Goal: Task Accomplishment & Management: Use online tool/utility

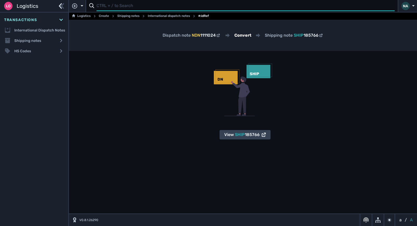
click at [119, 6] on input "text" at bounding box center [245, 6] width 298 height 10
type input "1111026"
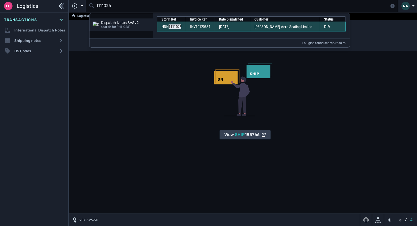
click at [226, 28] on span "[DATE]" at bounding box center [224, 26] width 10 height 5
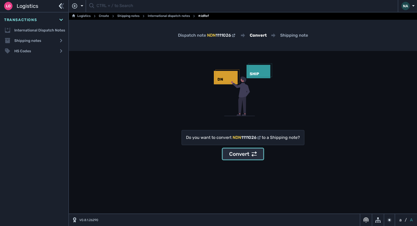
click at [240, 156] on div "Convert" at bounding box center [243, 154] width 28 height 8
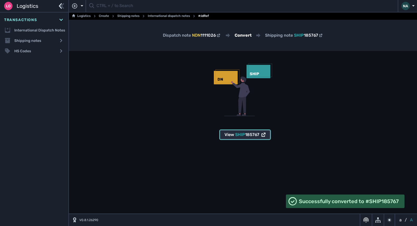
click at [256, 136] on span "185767" at bounding box center [252, 134] width 14 height 5
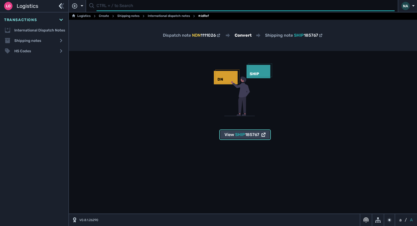
click at [99, 7] on input "text" at bounding box center [245, 6] width 298 height 10
type input "1111030"
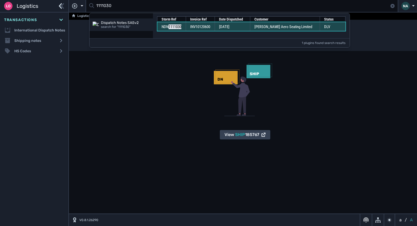
click at [249, 27] on td "[DATE]" at bounding box center [231, 26] width 35 height 9
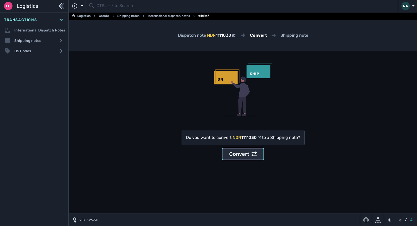
click at [241, 154] on div "Convert" at bounding box center [243, 154] width 28 height 8
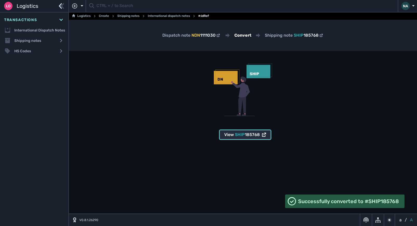
click at [252, 131] on button "View SHIP 185768" at bounding box center [244, 134] width 51 height 9
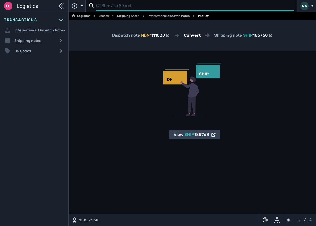
click at [115, 7] on input "text" at bounding box center [195, 6] width 198 height 10
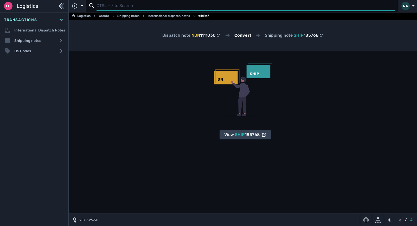
click at [114, 9] on input "text" at bounding box center [245, 6] width 298 height 10
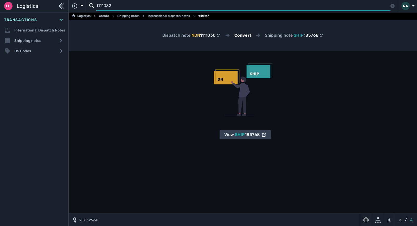
type input "1111032"
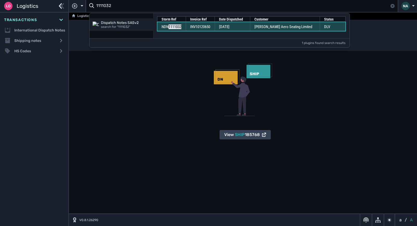
click at [195, 26] on span "INV10120650" at bounding box center [200, 26] width 20 height 5
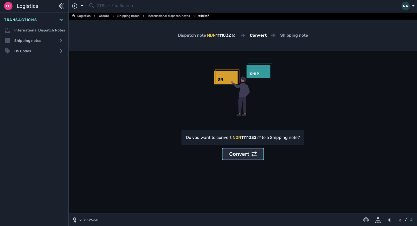
click at [243, 156] on div "Convert" at bounding box center [243, 154] width 28 height 8
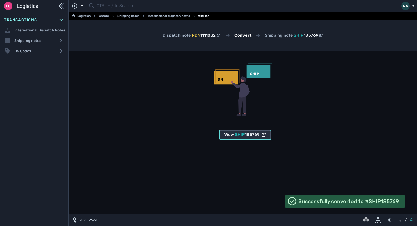
click at [252, 135] on span "185769" at bounding box center [252, 134] width 15 height 5
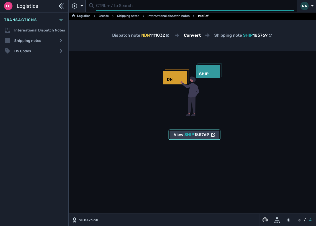
click at [127, 7] on input "text" at bounding box center [195, 6] width 198 height 10
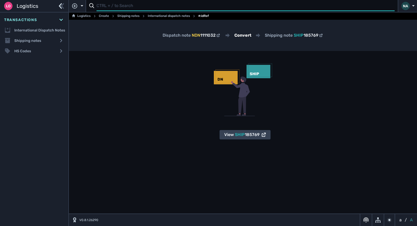
click at [120, 8] on input "text" at bounding box center [245, 6] width 298 height 10
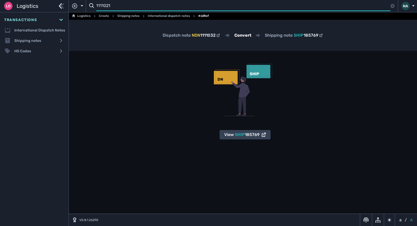
type input "1111021"
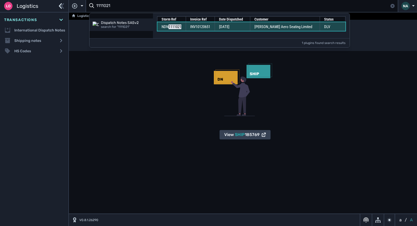
click at [198, 26] on span "INV10120651" at bounding box center [200, 26] width 20 height 5
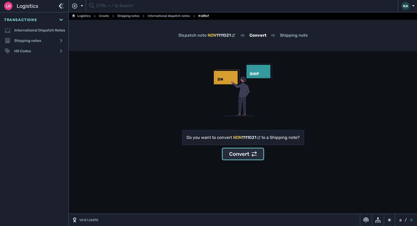
click at [246, 150] on button "Convert" at bounding box center [242, 153] width 41 height 11
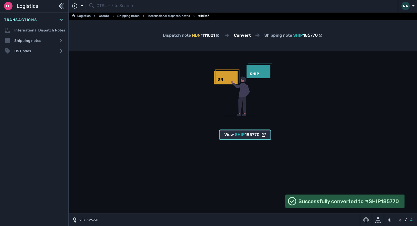
click at [252, 136] on span "185770" at bounding box center [252, 134] width 15 height 5
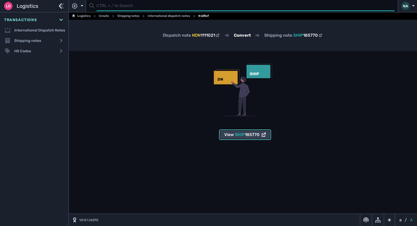
click at [129, 7] on input "text" at bounding box center [245, 6] width 298 height 10
type input "1111022"
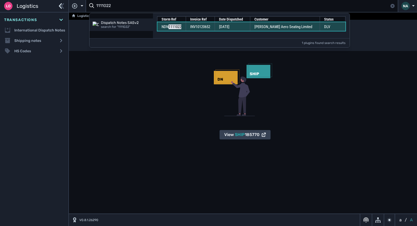
click at [209, 30] on td "INV10120652" at bounding box center [200, 26] width 29 height 9
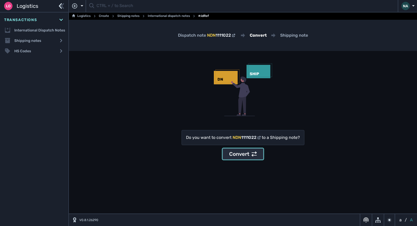
click at [253, 151] on icon at bounding box center [253, 153] width 5 height 5
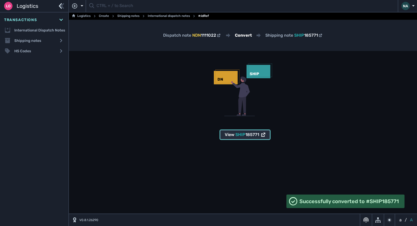
click at [239, 136] on span "SHIP" at bounding box center [240, 134] width 10 height 5
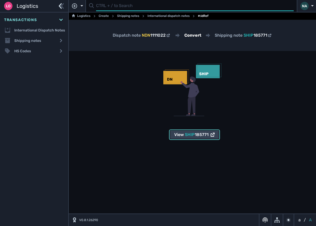
click at [130, 7] on input "text" at bounding box center [195, 6] width 198 height 10
type input "1111023"
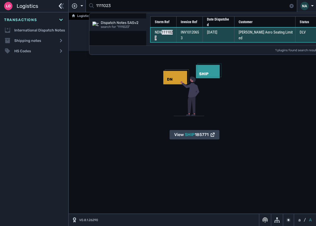
click at [218, 30] on span "[DATE]" at bounding box center [212, 32] width 10 height 5
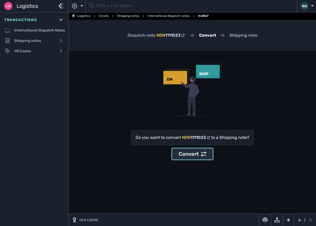
click at [191, 154] on div "Convert" at bounding box center [193, 154] width 28 height 8
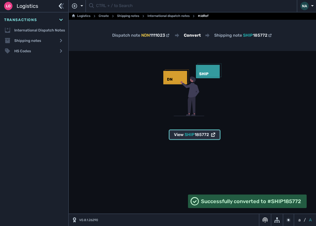
click at [193, 135] on span "SHIP" at bounding box center [190, 134] width 10 height 5
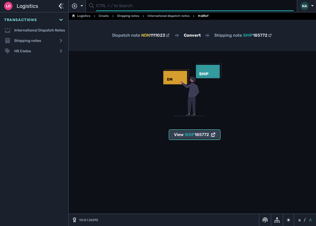
click at [121, 5] on input "text" at bounding box center [195, 6] width 198 height 10
type input "1111027"
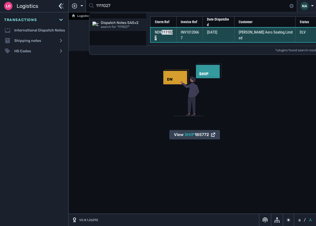
click at [181, 28] on td "INV10120667" at bounding box center [190, 35] width 26 height 15
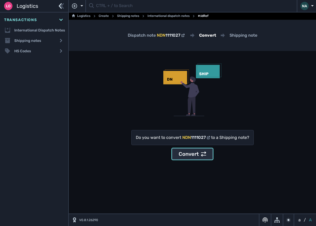
click at [189, 155] on div "Convert" at bounding box center [193, 154] width 28 height 8
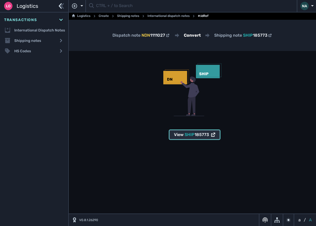
click at [202, 136] on span "185773" at bounding box center [202, 134] width 15 height 5
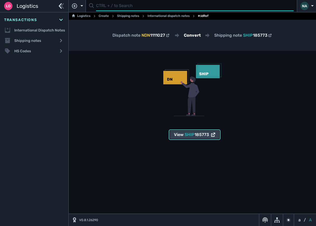
click at [117, 6] on input "text" at bounding box center [195, 6] width 198 height 10
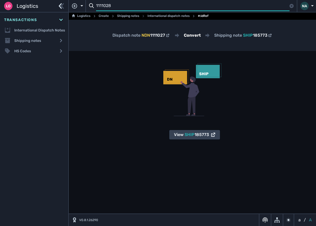
type input "1111028"
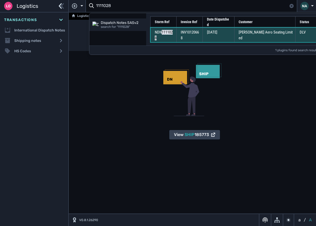
click at [194, 30] on span "INV10120668" at bounding box center [190, 35] width 18 height 11
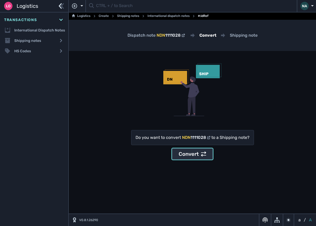
click at [185, 155] on div "Convert" at bounding box center [193, 154] width 28 height 8
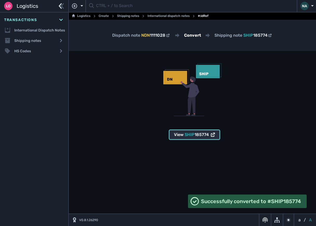
click at [193, 136] on span "SHIP" at bounding box center [190, 134] width 10 height 5
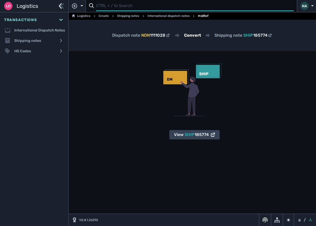
click at [112, 8] on input "text" at bounding box center [195, 6] width 198 height 10
type input "1111029"
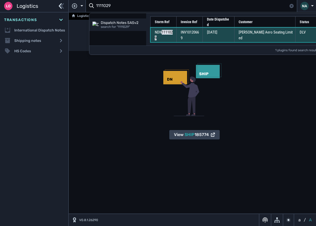
click at [239, 28] on td "[PERSON_NAME] Aero Seating Limited" at bounding box center [265, 35] width 61 height 15
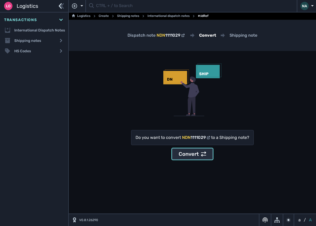
click at [203, 152] on icon at bounding box center [203, 153] width 5 height 5
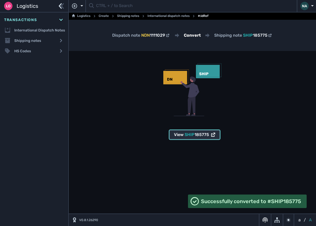
click at [206, 132] on span "SHIP 185775" at bounding box center [197, 135] width 24 height 6
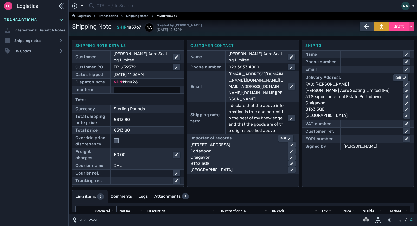
click at [148, 89] on div at bounding box center [147, 90] width 67 height 6
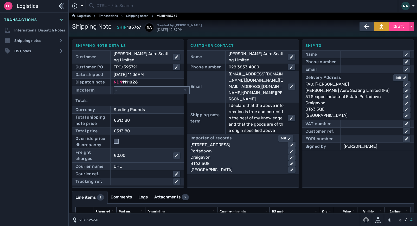
click at [148, 89] on select "- Ex Works - EXW Free Carrier - FCA Carriage Paid To - CPT Carriage Insurance P…" at bounding box center [151, 90] width 75 height 7
select select "[object Object]"
click at [114, 87] on select "- Ex Works - EXW Free Carrier - FCA Carriage Paid To - CPT Carriage Insurance P…" at bounding box center [151, 90] width 75 height 7
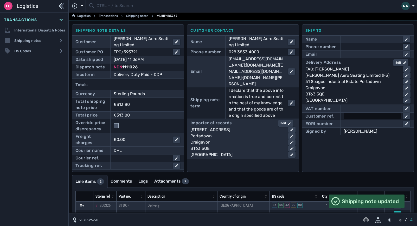
scroll to position [28, 0]
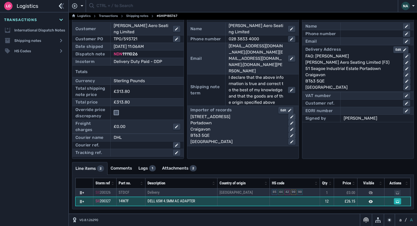
click at [231, 203] on td at bounding box center [243, 201] width 52 height 9
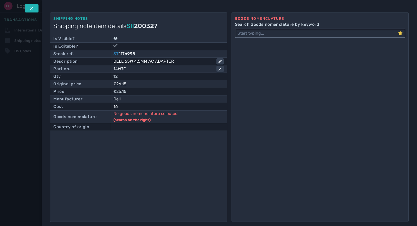
click at [260, 33] on input "Search Goods nomenclature by keyword" at bounding box center [316, 33] width 162 height 8
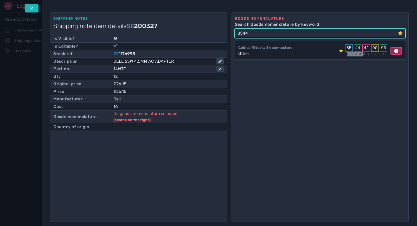
type input "8544"
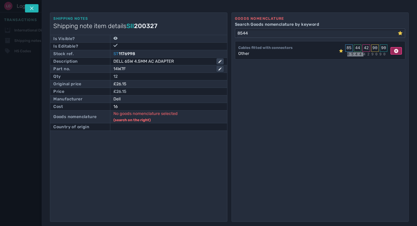
click at [391, 51] on div "Assign to shipping note item" at bounding box center [371, 54] width 56 height 7
click at [136, 127] on div at bounding box center [168, 127] width 110 height 6
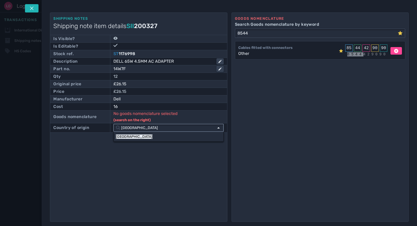
click at [129, 129] on input "[GEOGRAPHIC_DATA]" at bounding box center [167, 127] width 94 height 7
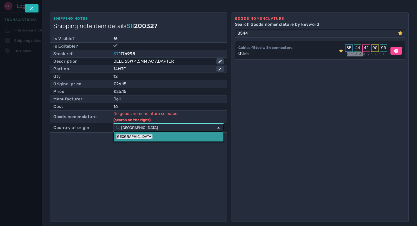
click at [120, 136] on mark "[GEOGRAPHIC_DATA]" at bounding box center [134, 136] width 37 height 4
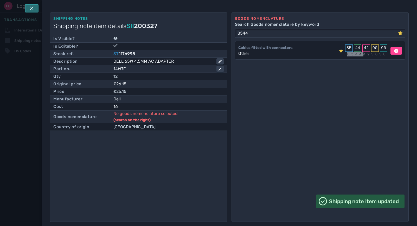
click at [33, 8] on icon at bounding box center [32, 8] width 4 height 4
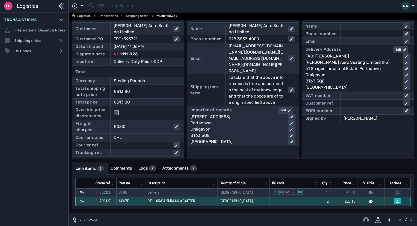
click at [245, 201] on td "[GEOGRAPHIC_DATA]" at bounding box center [243, 201] width 52 height 9
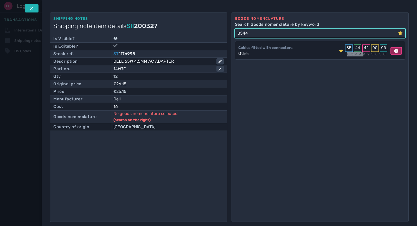
type input "8544"
click at [395, 53] on icon at bounding box center [396, 51] width 4 height 4
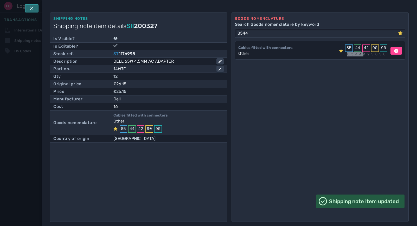
click at [31, 8] on icon at bounding box center [32, 8] width 4 height 4
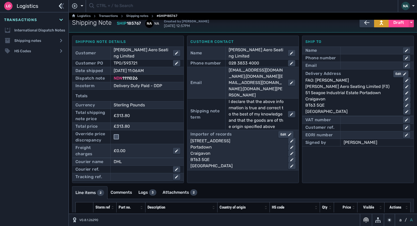
scroll to position [0, 0]
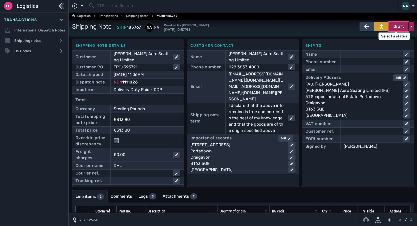
click at [399, 28] on span "Draft" at bounding box center [398, 26] width 11 height 6
click at [379, 38] on div "Dispatched" at bounding box center [388, 37] width 49 height 10
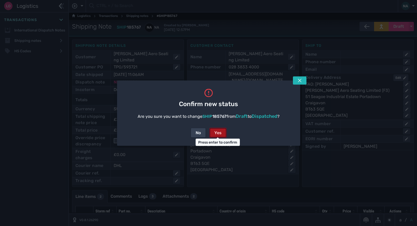
click at [217, 134] on div "Yes" at bounding box center [217, 132] width 7 height 6
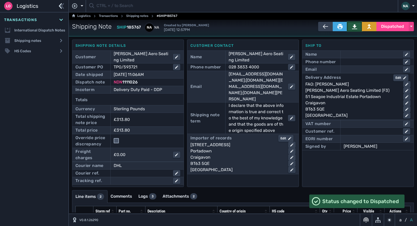
click at [354, 27] on icon at bounding box center [354, 26] width 5 height 5
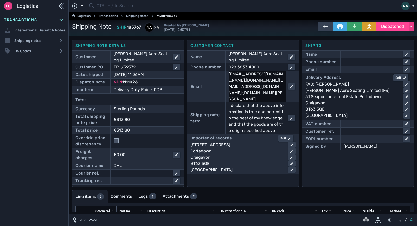
scroll to position [28, 0]
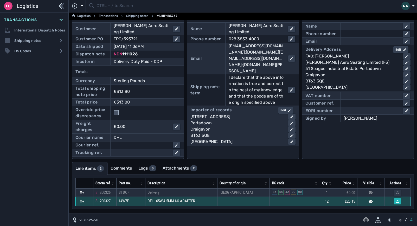
click at [209, 205] on td "DELL 65W 4.5MM AC ADAPTER" at bounding box center [181, 201] width 72 height 9
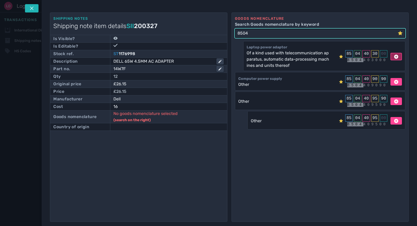
type input "8504"
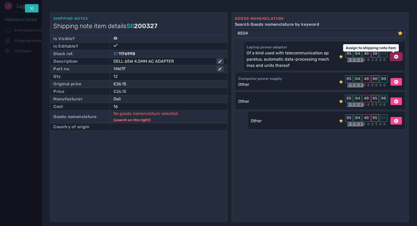
click at [394, 56] on icon at bounding box center [396, 57] width 4 height 4
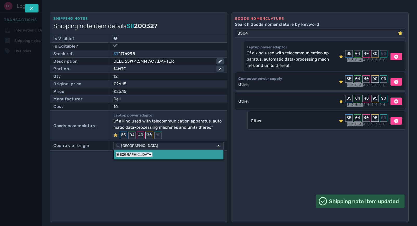
click at [125, 154] on mark "[GEOGRAPHIC_DATA]" at bounding box center [134, 154] width 37 height 4
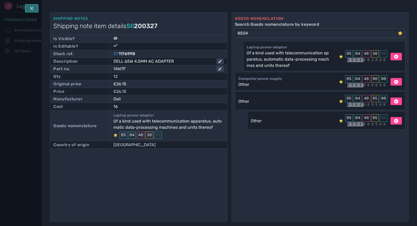
click at [33, 10] on icon at bounding box center [32, 8] width 4 height 4
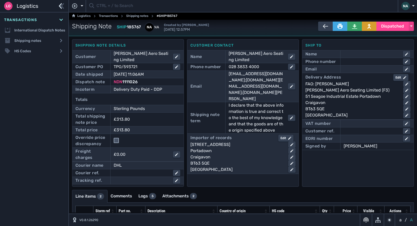
scroll to position [0, 0]
click at [386, 27] on span "Dispatched" at bounding box center [392, 26] width 23 height 6
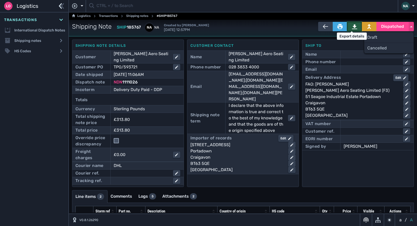
click at [352, 28] on icon at bounding box center [354, 26] width 5 height 5
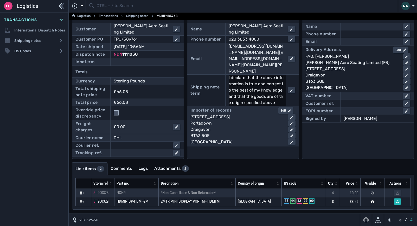
scroll to position [28, 0]
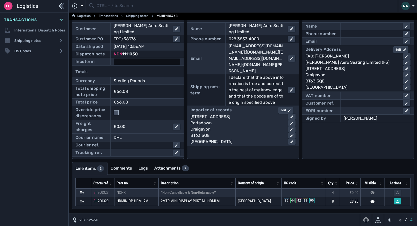
click at [121, 60] on div at bounding box center [147, 61] width 67 height 6
click at [146, 57] on div "NDN 1111030" at bounding box center [147, 54] width 67 height 6
click at [146, 62] on div at bounding box center [147, 61] width 67 height 6
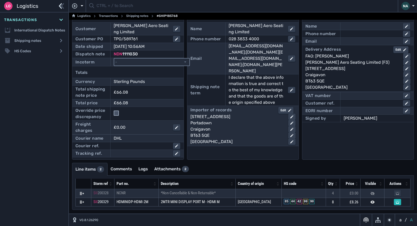
click at [146, 62] on select "- Ex Works - EXW Free Carrier - FCA Carriage Paid To - CPT Carriage Insurance P…" at bounding box center [151, 61] width 75 height 7
select select "[object Object]"
click at [114, 58] on select "- Ex Works - EXW Free Carrier - FCA Carriage Paid To - CPT Carriage Insurance P…" at bounding box center [151, 61] width 75 height 7
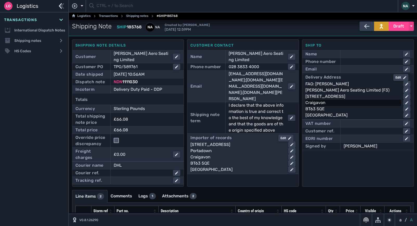
scroll to position [0, 0]
click at [396, 30] on button "Draft" at bounding box center [398, 26] width 20 height 9
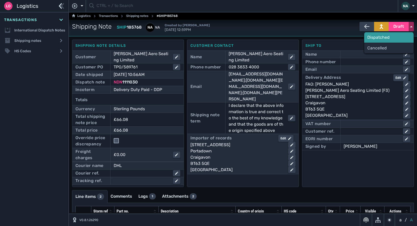
click at [377, 38] on div "Dispatched" at bounding box center [388, 37] width 49 height 10
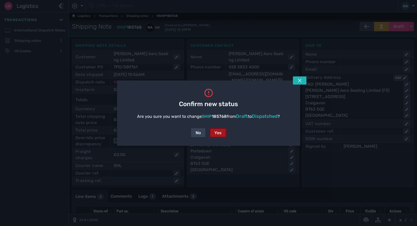
click at [219, 134] on div "Yes" at bounding box center [217, 132] width 7 height 6
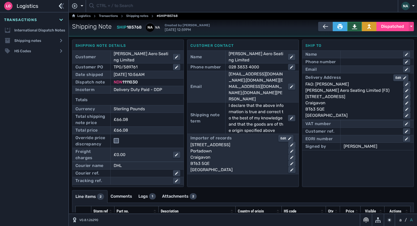
click at [352, 27] on icon at bounding box center [354, 26] width 5 height 5
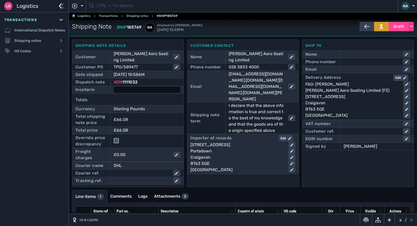
click at [148, 90] on div at bounding box center [147, 90] width 67 height 6
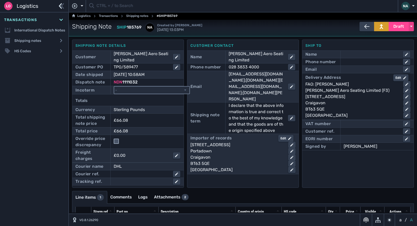
click at [148, 90] on select "- Ex Works - EXW Free Carrier - FCA Carriage Paid To - CPT Carriage Insurance P…" at bounding box center [151, 90] width 75 height 7
select select "[object Object]"
click at [114, 87] on select "- Ex Works - EXW Free Carrier - FCA Carriage Paid To - CPT Carriage Insurance P…" at bounding box center [151, 90] width 75 height 7
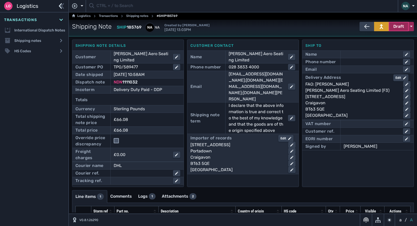
click at [393, 28] on span "Draft" at bounding box center [398, 26] width 11 height 6
click at [370, 39] on div "Dispatched" at bounding box center [388, 37] width 49 height 10
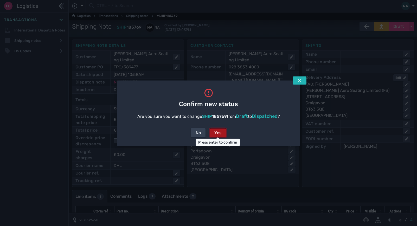
click at [215, 133] on div "Yes" at bounding box center [217, 132] width 7 height 6
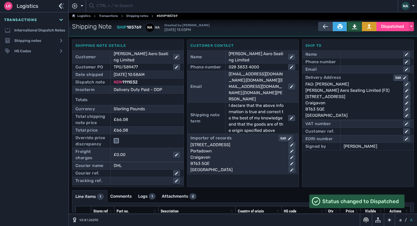
click at [352, 26] on icon at bounding box center [354, 26] width 5 height 5
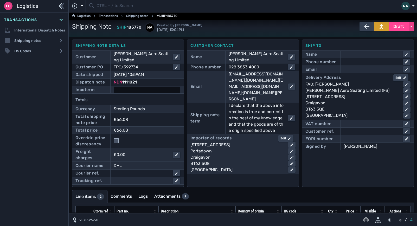
click at [139, 90] on div at bounding box center [147, 90] width 67 height 6
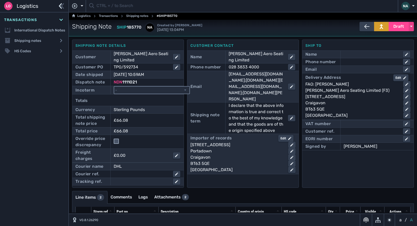
click at [139, 90] on select "- Ex Works - EXW Free Carrier - FCA Carriage Paid To - CPT Carriage Insurance P…" at bounding box center [151, 90] width 75 height 7
select select "[object Object]"
click at [114, 87] on select "- Ex Works - EXW Free Carrier - FCA Carriage Paid To - CPT Carriage Insurance P…" at bounding box center [151, 90] width 75 height 7
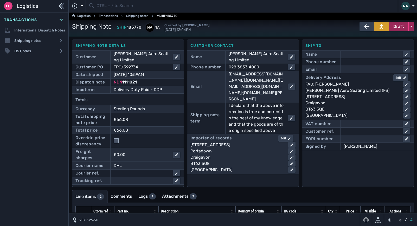
click at [396, 29] on span "Draft" at bounding box center [398, 26] width 11 height 6
click at [383, 39] on div "Dispatched" at bounding box center [388, 37] width 49 height 10
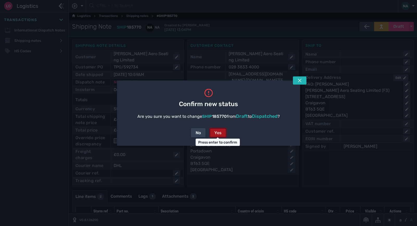
click at [217, 133] on div "Yes" at bounding box center [217, 132] width 7 height 6
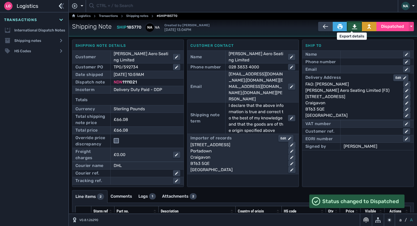
click at [348, 26] on button at bounding box center [354, 26] width 15 height 9
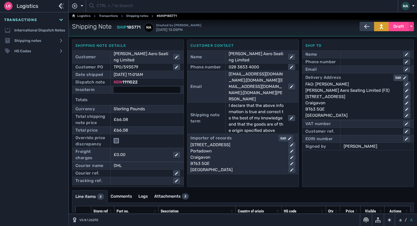
click at [120, 89] on div at bounding box center [147, 90] width 67 height 6
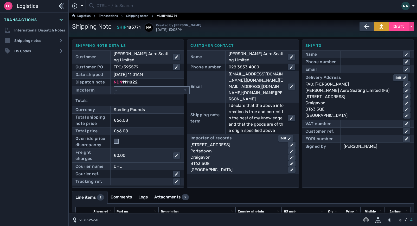
click at [139, 89] on select "- Ex Works - EXW Free Carrier - FCA Carriage Paid To - CPT Carriage Insurance P…" at bounding box center [151, 90] width 75 height 7
select select "[object Object]"
click at [114, 87] on select "- Ex Works - EXW Free Carrier - FCA Carriage Paid To - CPT Carriage Insurance P…" at bounding box center [151, 90] width 75 height 7
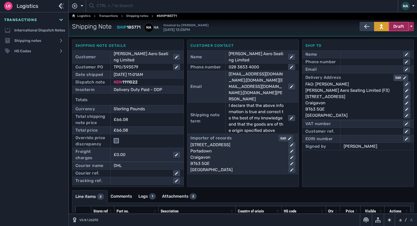
click at [397, 26] on span "Draft" at bounding box center [398, 26] width 11 height 6
click at [376, 35] on div "Dispatched" at bounding box center [388, 37] width 49 height 10
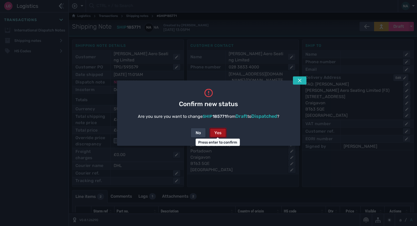
click at [222, 134] on button "Yes" at bounding box center [218, 132] width 17 height 9
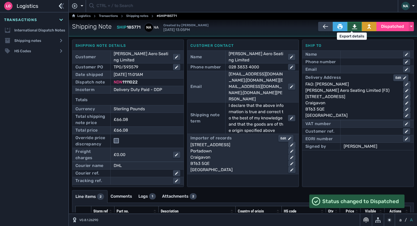
click at [352, 27] on icon at bounding box center [354, 26] width 5 height 5
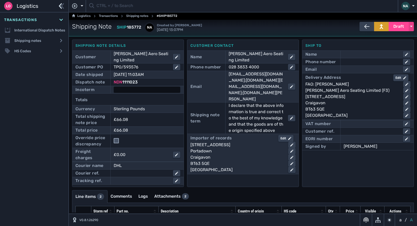
click at [148, 87] on div at bounding box center [147, 90] width 67 height 6
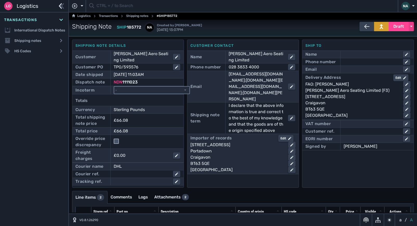
click at [154, 90] on select "- Ex Works - EXW Free Carrier - FCA Carriage Paid To - CPT Carriage Insurance P…" at bounding box center [151, 90] width 75 height 7
select select "[object Object]"
click at [114, 87] on select "- Ex Works - EXW Free Carrier - FCA Carriage Paid To - CPT Carriage Insurance P…" at bounding box center [151, 90] width 75 height 7
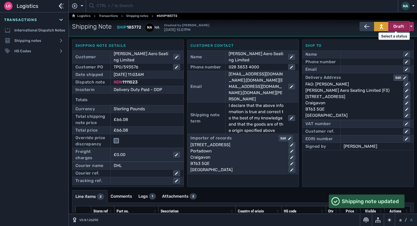
click at [316, 28] on span "Draft" at bounding box center [398, 26] width 11 height 6
click at [316, 38] on div "Dispatched" at bounding box center [388, 37] width 49 height 10
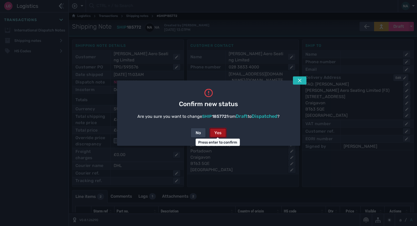
click at [219, 135] on div "Yes" at bounding box center [217, 132] width 7 height 6
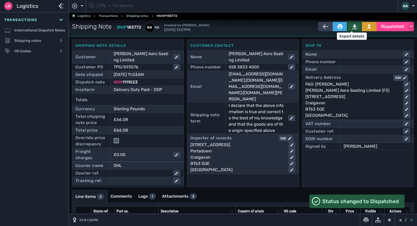
click at [316, 27] on icon at bounding box center [354, 26] width 5 height 5
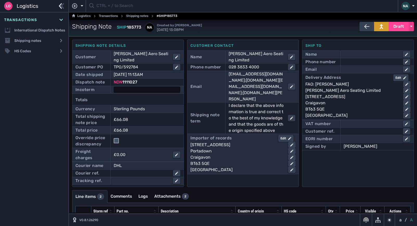
click at [130, 91] on div at bounding box center [147, 90] width 67 height 6
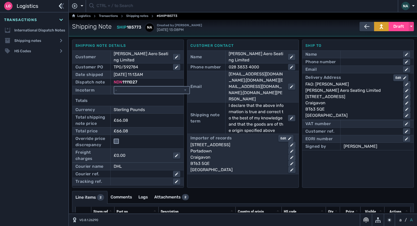
click at [130, 91] on select "- Ex Works - EXW Free Carrier - FCA Carriage Paid To - CPT Carriage Insurance P…" at bounding box center [151, 90] width 75 height 7
select select "[object Object]"
click at [114, 87] on select "- Ex Works - EXW Free Carrier - FCA Carriage Paid To - CPT Carriage Insurance P…" at bounding box center [151, 90] width 75 height 7
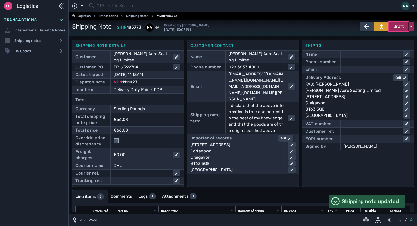
click at [316, 26] on span "Draft" at bounding box center [398, 26] width 11 height 6
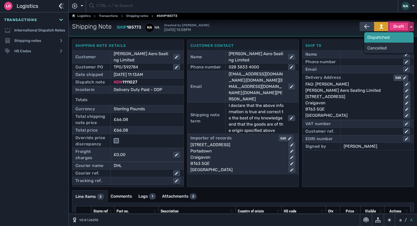
click at [316, 36] on div "Dispatched" at bounding box center [388, 37] width 49 height 10
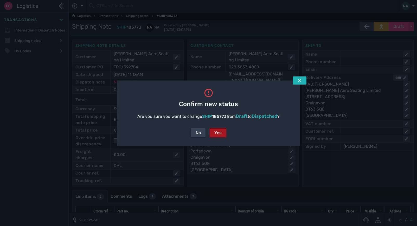
click at [216, 133] on div "Yes" at bounding box center [217, 132] width 7 height 6
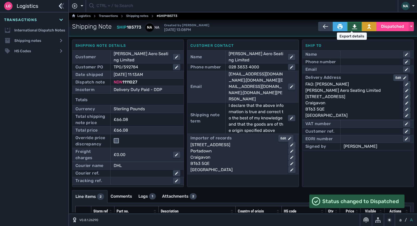
click at [316, 28] on icon at bounding box center [354, 26] width 5 height 5
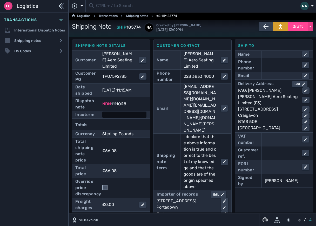
click at [120, 112] on div at bounding box center [124, 115] width 44 height 6
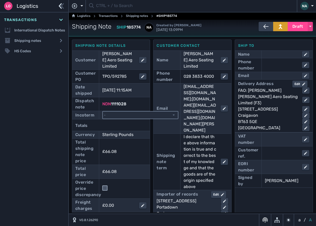
click at [121, 112] on select "- Ex Works - EXW Free Carrier - FCA Carriage Paid To - CPT Carriage Insurance P…" at bounding box center [140, 115] width 75 height 7
select select "[object Object]"
click at [103, 112] on select "- Ex Works - EXW Free Carrier - FCA Carriage Paid To - CPT Carriage Insurance P…" at bounding box center [140, 115] width 75 height 7
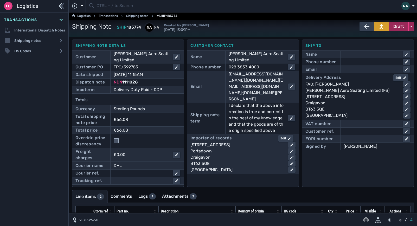
click at [316, 28] on span "Draft" at bounding box center [398, 26] width 11 height 6
click at [316, 38] on div "Dispatched" at bounding box center [388, 37] width 49 height 10
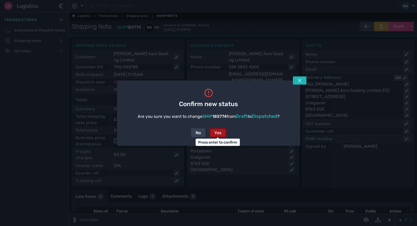
click at [213, 131] on button "Yes" at bounding box center [218, 132] width 17 height 9
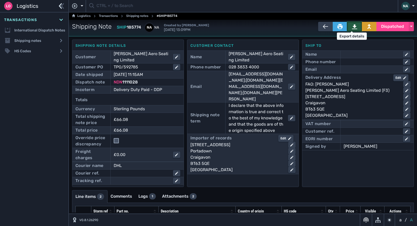
click at [316, 28] on icon at bounding box center [354, 26] width 5 height 5
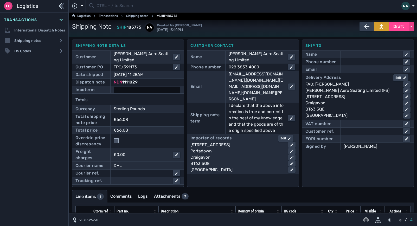
click at [129, 88] on div at bounding box center [147, 90] width 67 height 6
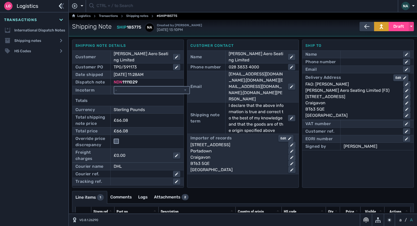
click at [129, 88] on select "- Ex Works - EXW Free Carrier - FCA Carriage Paid To - CPT Carriage Insurance P…" at bounding box center [151, 90] width 75 height 7
select select "[object Object]"
click at [114, 87] on select "- Ex Works - EXW Free Carrier - FCA Carriage Paid To - CPT Carriage Insurance P…" at bounding box center [151, 90] width 75 height 7
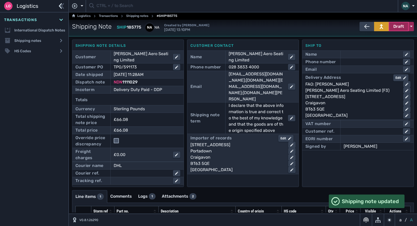
click at [316, 28] on span "Draft" at bounding box center [398, 26] width 11 height 6
click at [316, 35] on div "Dispatched" at bounding box center [388, 37] width 49 height 10
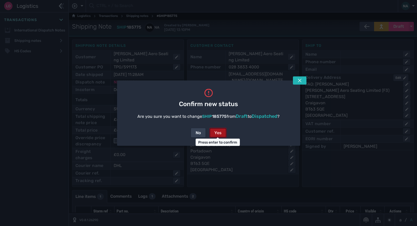
click at [220, 132] on div "Yes" at bounding box center [217, 132] width 7 height 6
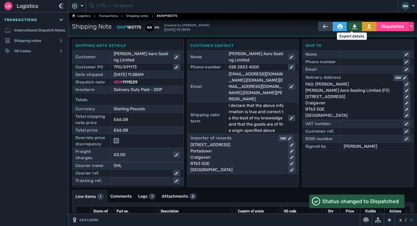
click at [316, 26] on icon at bounding box center [354, 26] width 5 height 5
